Goal: Task Accomplishment & Management: Complete application form

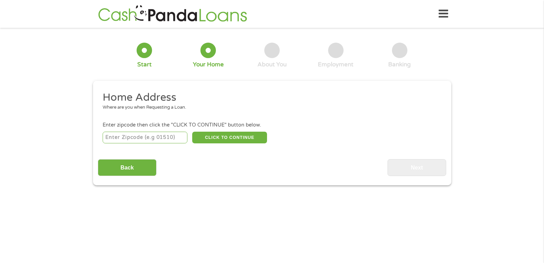
click at [148, 136] on input "number" at bounding box center [145, 137] width 85 height 12
type input "65259"
click at [222, 138] on button "CLICK TO CONTINUE" at bounding box center [229, 137] width 75 height 12
type input "65259"
type input "[GEOGRAPHIC_DATA]"
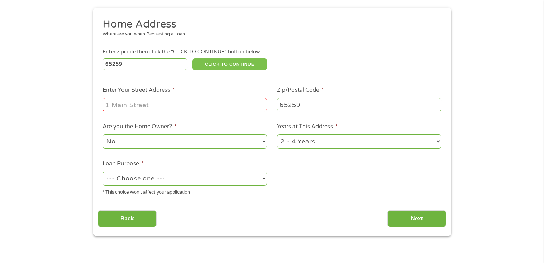
scroll to position [113, 0]
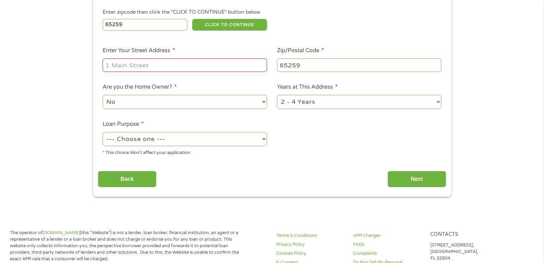
click at [170, 66] on input "Enter Your Street Address *" at bounding box center [185, 64] width 164 height 13
type input "[STREET_ADDRESS]"
click at [317, 105] on select "1 Year or less 1 - 2 Years 2 - 4 Years Over 4 Years" at bounding box center [359, 102] width 164 height 14
select select "60months"
click at [277, 95] on select "1 Year or less 1 - 2 Years 2 - 4 Years Over 4 Years" at bounding box center [359, 102] width 164 height 14
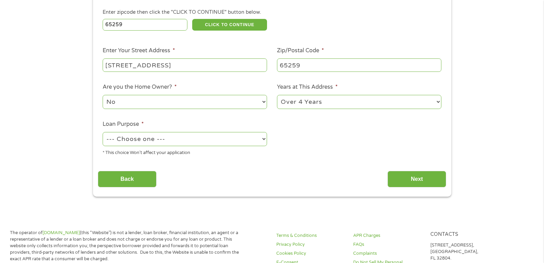
click at [252, 142] on select "--- Choose one --- Pay Bills Debt Consolidation Home Improvement Major Purchase…" at bounding box center [185, 139] width 164 height 14
select select "shorttermcash"
click at [103, 132] on select "--- Choose one --- Pay Bills Debt Consolidation Home Improvement Major Purchase…" at bounding box center [185, 139] width 164 height 14
click at [422, 181] on input "Next" at bounding box center [417, 179] width 59 height 17
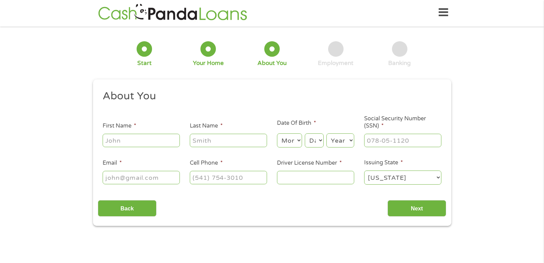
scroll to position [0, 0]
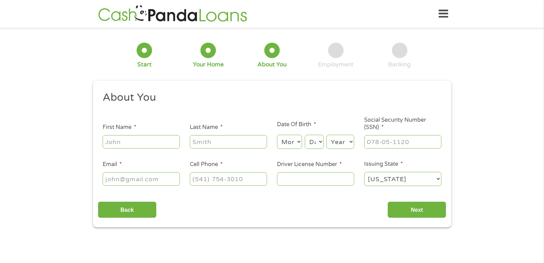
click at [139, 142] on input "First Name *" at bounding box center [141, 141] width 77 height 13
type input "[PERSON_NAME]"
type input "[EMAIL_ADDRESS][DOMAIN_NAME]"
type input "[PHONE_NUMBER]"
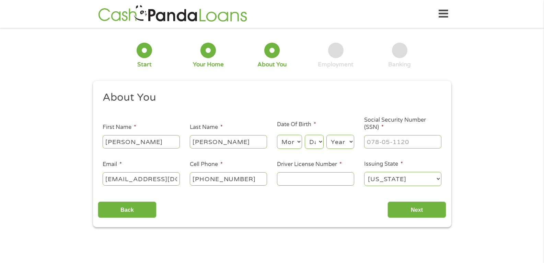
click at [287, 143] on select "Month 1 2 3 4 5 6 7 8 9 10 11 12" at bounding box center [289, 142] width 25 height 14
select select "6"
click at [277, 135] on select "Month 1 2 3 4 5 6 7 8 9 10 11 12" at bounding box center [289, 142] width 25 height 14
click at [315, 141] on select "Day 1 2 3 4 5 6 7 8 9 10 11 12 13 14 15 16 17 18 19 20 21 22 23 24 25 26 27 28 …" at bounding box center [314, 142] width 19 height 14
select select "5"
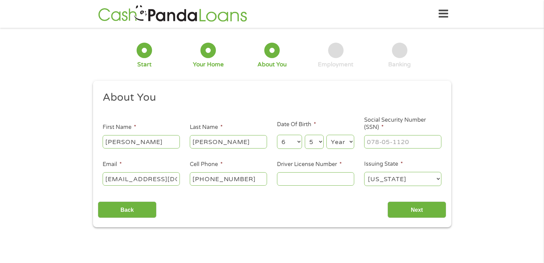
click at [305, 135] on select "Day 1 2 3 4 5 6 7 8 9 10 11 12 13 14 15 16 17 18 19 20 21 22 23 24 25 26 27 28 …" at bounding box center [314, 142] width 19 height 14
click at [340, 147] on select "Year [DATE] 2006 2005 2004 2003 2002 2001 2000 1999 1998 1997 1996 1995 1994 19…" at bounding box center [340, 142] width 28 height 14
select select "1978"
click at [326, 135] on select "Year [DATE] 2006 2005 2004 2003 2002 2001 2000 1999 1998 1997 1996 1995 1994 19…" at bounding box center [340, 142] width 28 height 14
click at [382, 146] on input "___-__-____" at bounding box center [402, 141] width 77 height 13
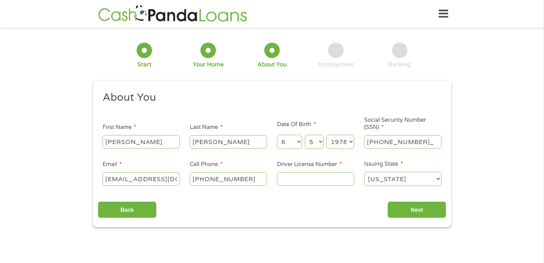
type input "491-88-1686"
click at [301, 179] on input "Driver License Number *" at bounding box center [315, 178] width 77 height 13
type input "W043095002"
click at [402, 205] on input "Next" at bounding box center [417, 209] width 59 height 17
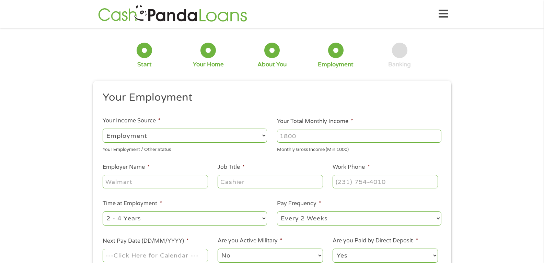
click at [326, 137] on input "Your Total Monthly Income *" at bounding box center [359, 135] width 164 height 13
type input "3"
type input "4800"
click at [147, 181] on input "Employer Name *" at bounding box center [155, 181] width 105 height 13
type input "MFA Inc"
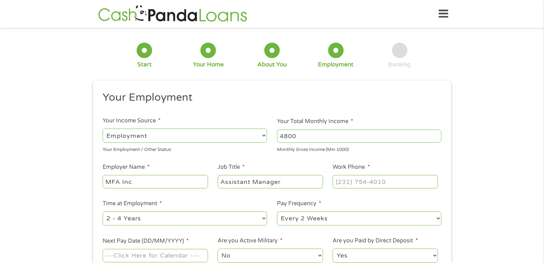
type input "Assistant Manager"
click at [372, 183] on input "(___) ___-____" at bounding box center [385, 181] width 105 height 13
type input "[PHONE_NUMBER]"
click at [196, 221] on select "--- Choose one --- 1 Year or less 1 - 2 Years 2 - 4 Years Over 4 Years" at bounding box center [185, 218] width 164 height 14
select select "60months"
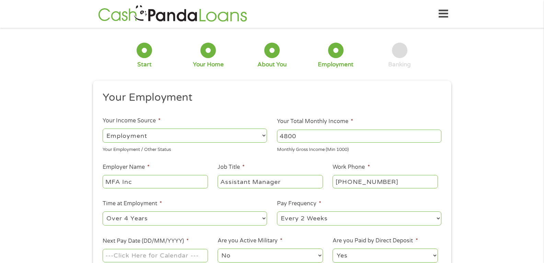
click at [103, 211] on select "--- Choose one --- 1 Year or less 1 - 2 Years 2 - 4 Years Over 4 Years" at bounding box center [185, 218] width 164 height 14
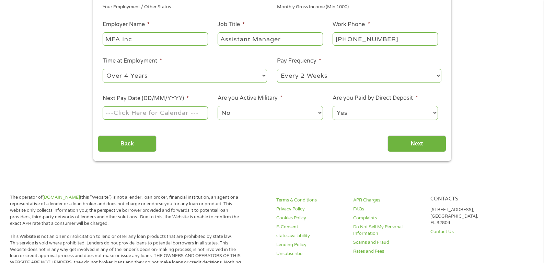
scroll to position [143, 0]
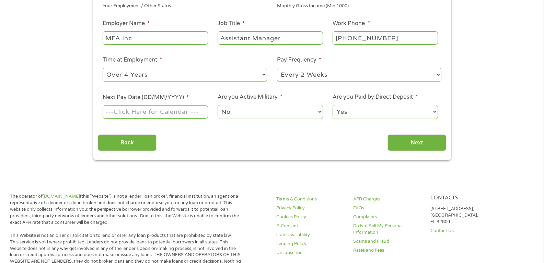
click at [185, 111] on input "Next Pay Date (DD/MM/YYYY) *" at bounding box center [155, 111] width 105 height 13
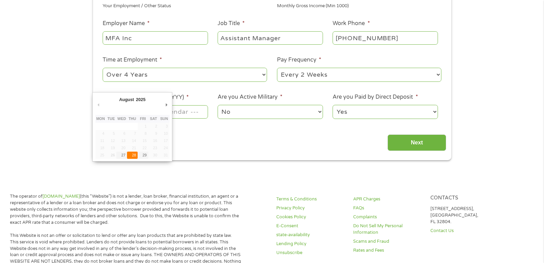
type input "[DATE]"
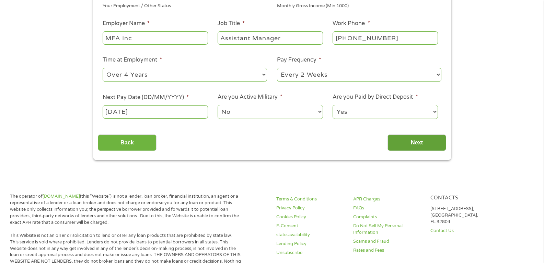
click at [406, 140] on input "Next" at bounding box center [417, 142] width 59 height 17
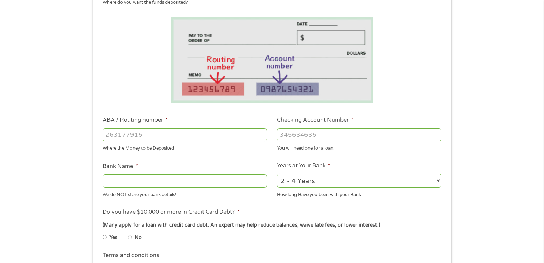
scroll to position [134, 0]
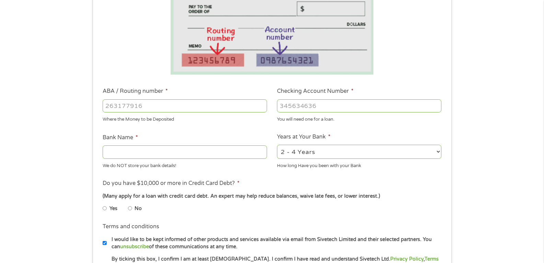
click at [197, 107] on input "ABA / Routing number *" at bounding box center [185, 105] width 164 height 13
type input "081903867"
type input "THE BANK OF [US_STATE]"
type input "081903867"
click at [311, 109] on input "Checking Account Number *" at bounding box center [359, 105] width 164 height 13
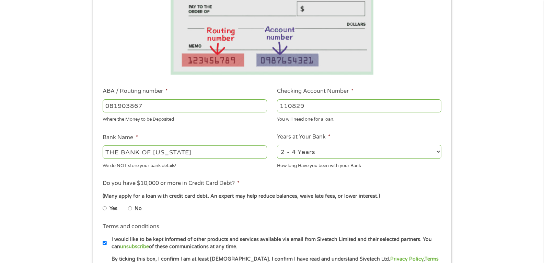
type input "110829"
click at [356, 152] on select "2 - 4 Years 6 - 12 Months 1 - 2 Years Over 4 Years" at bounding box center [359, 152] width 164 height 14
select select "60months"
click at [277, 145] on select "2 - 4 Years 6 - 12 Months 1 - 2 Years Over 4 Years" at bounding box center [359, 152] width 164 height 14
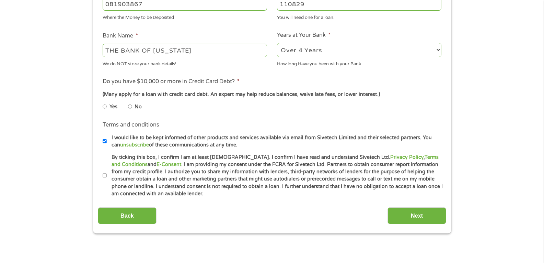
scroll to position [235, 0]
click at [130, 106] on input "No" at bounding box center [130, 106] width 4 height 11
radio input "true"
click at [104, 175] on input "By ticking this box, I confirm I am at least [DEMOGRAPHIC_DATA]. I confirm I ha…" at bounding box center [105, 175] width 4 height 11
checkbox input "true"
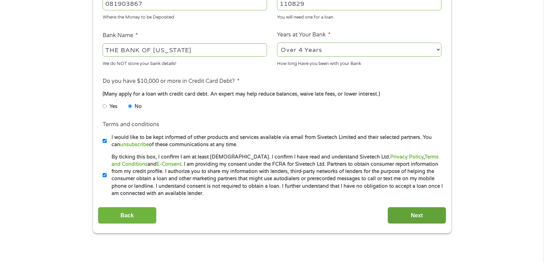
click at [397, 217] on input "Next" at bounding box center [417, 215] width 59 height 17
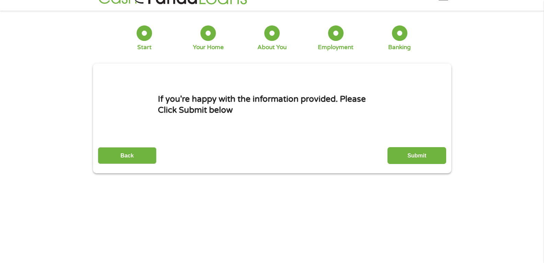
scroll to position [0, 0]
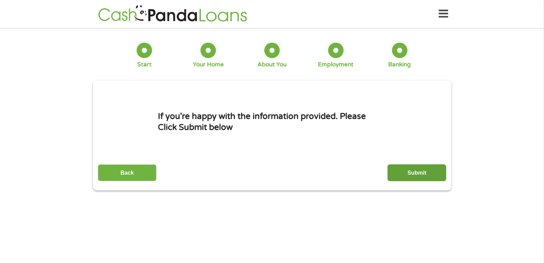
click at [404, 175] on input "Submit" at bounding box center [417, 172] width 59 height 17
